Goal: Go to known website: Access a specific website the user already knows

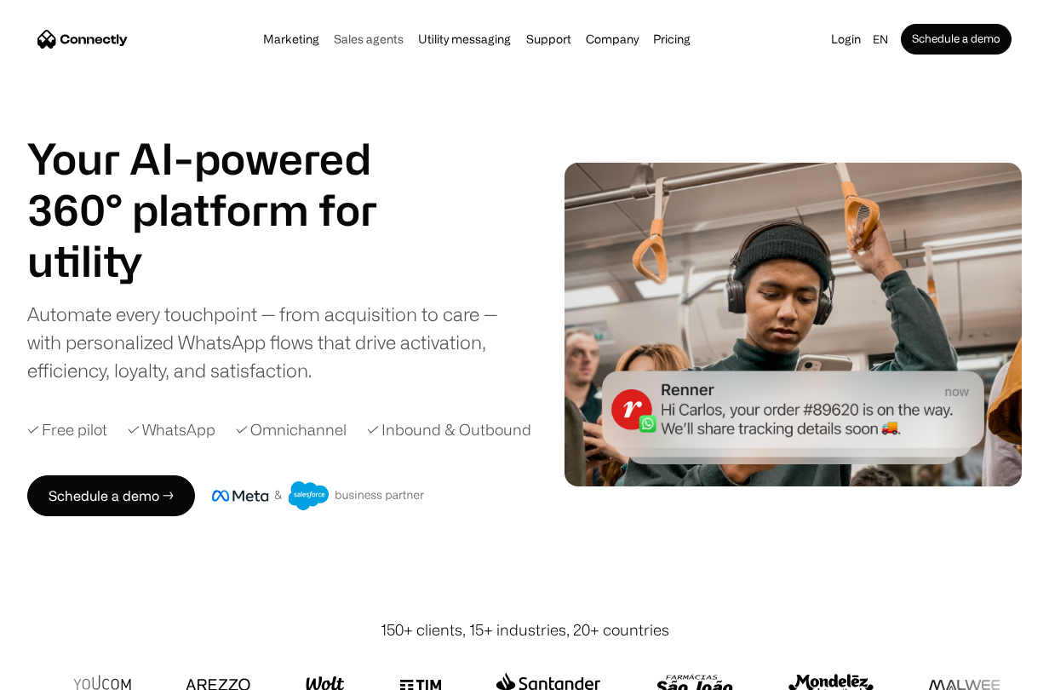
click at [375, 43] on link "Sales agents" at bounding box center [369, 39] width 80 height 14
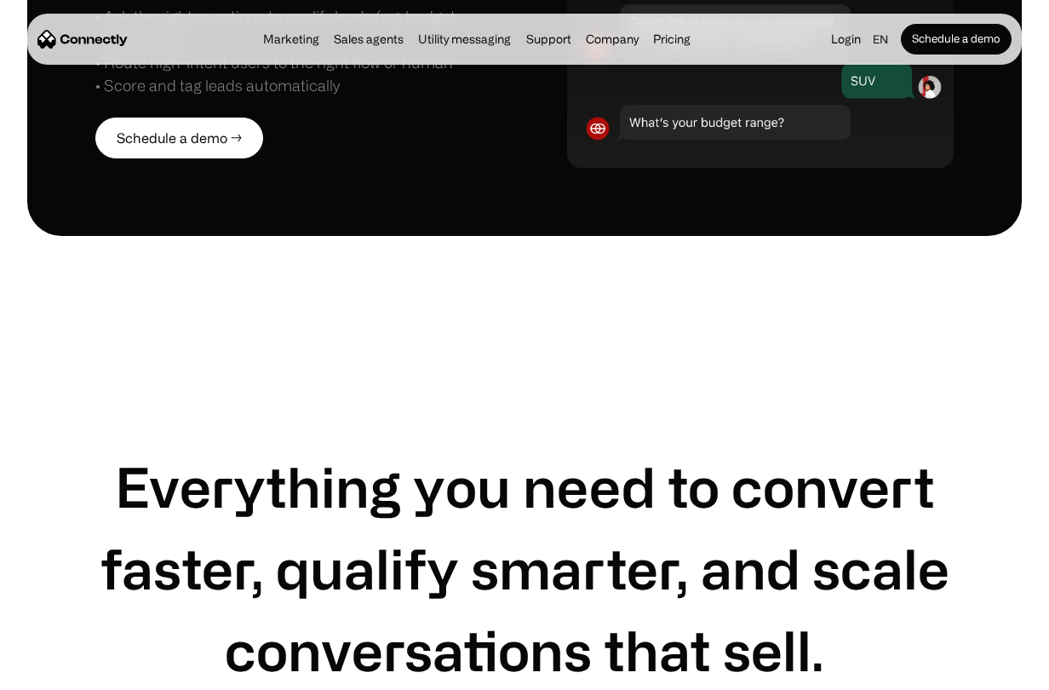
scroll to position [1817, 0]
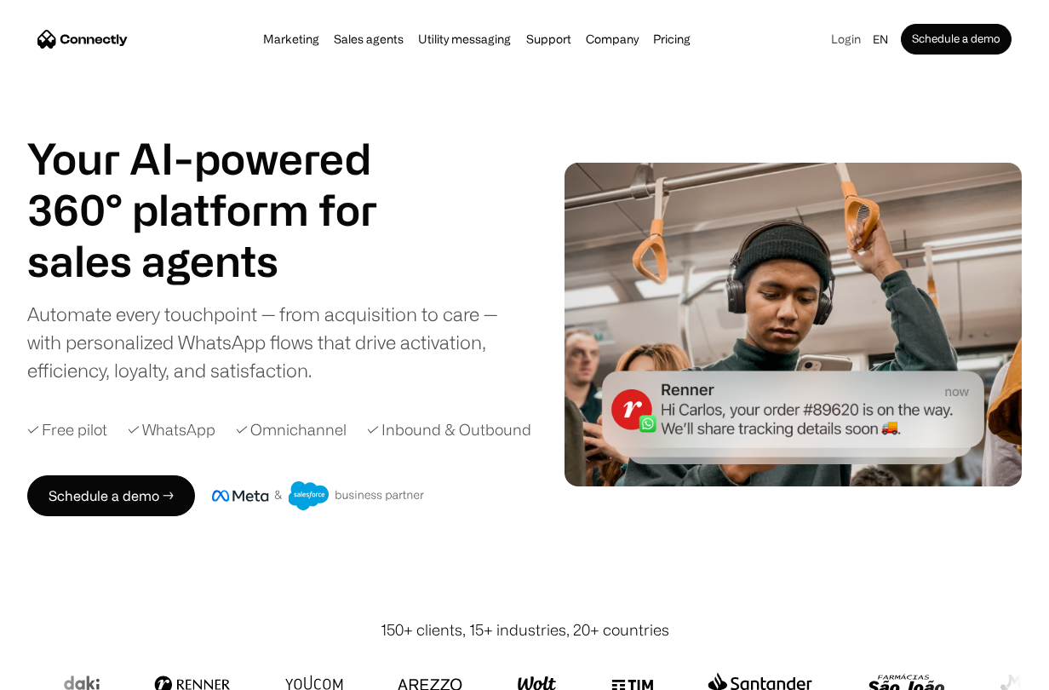
click at [847, 45] on link "Login" at bounding box center [846, 39] width 40 height 24
